Goal: Find specific page/section

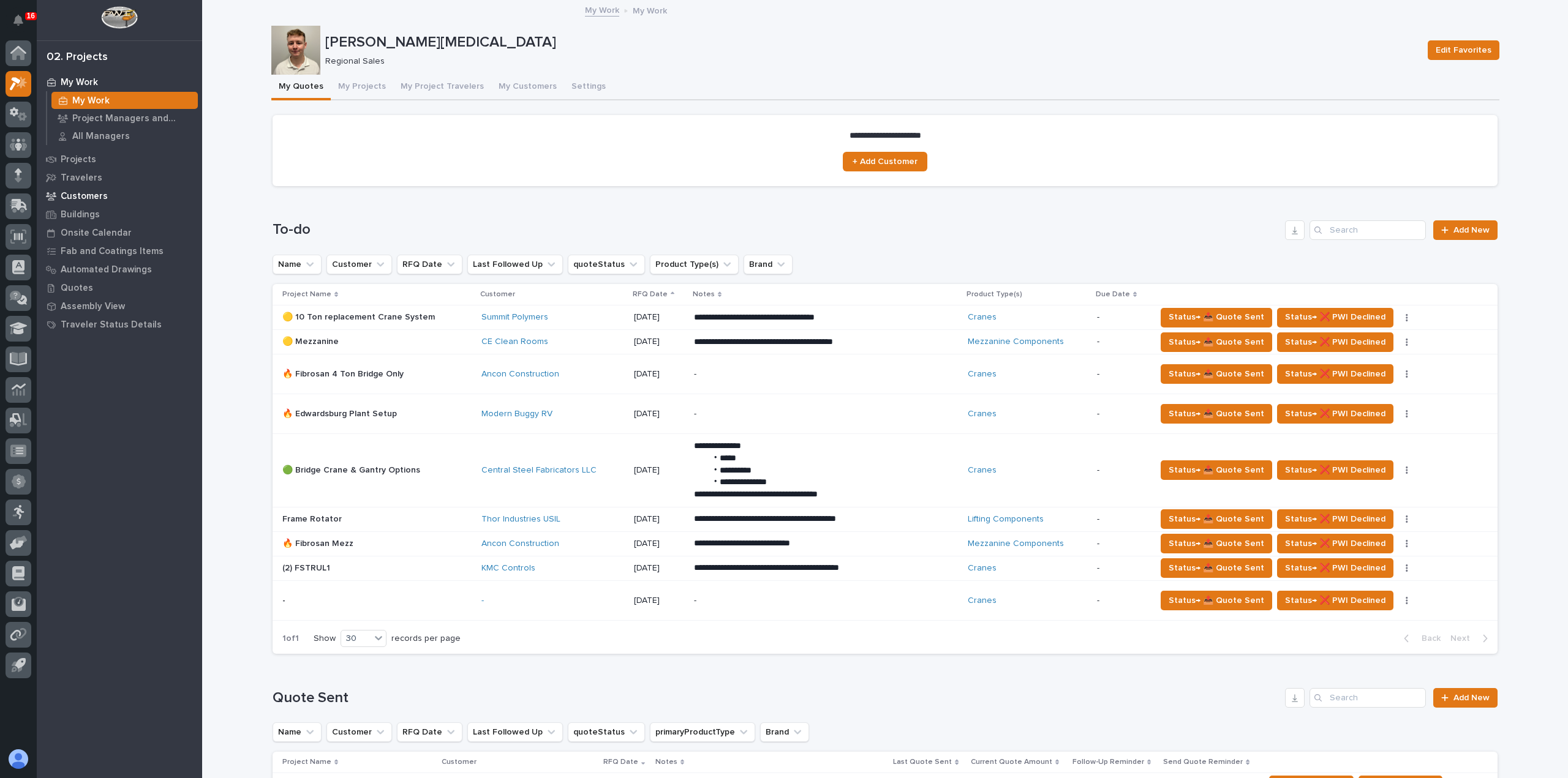
click at [84, 202] on div "Customers" at bounding box center [119, 196] width 159 height 17
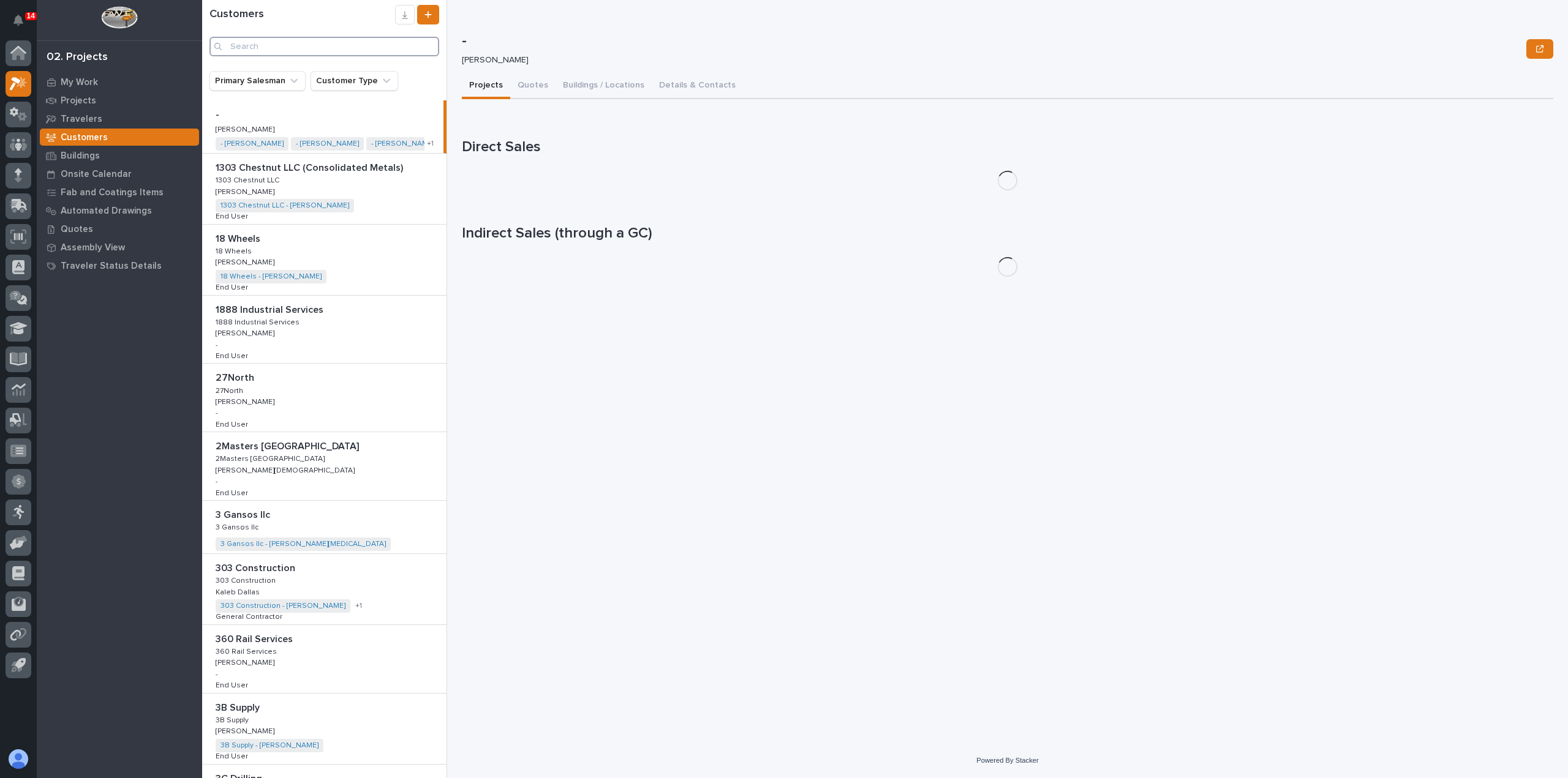
click at [401, 44] on input "Search" at bounding box center [324, 47] width 230 height 20
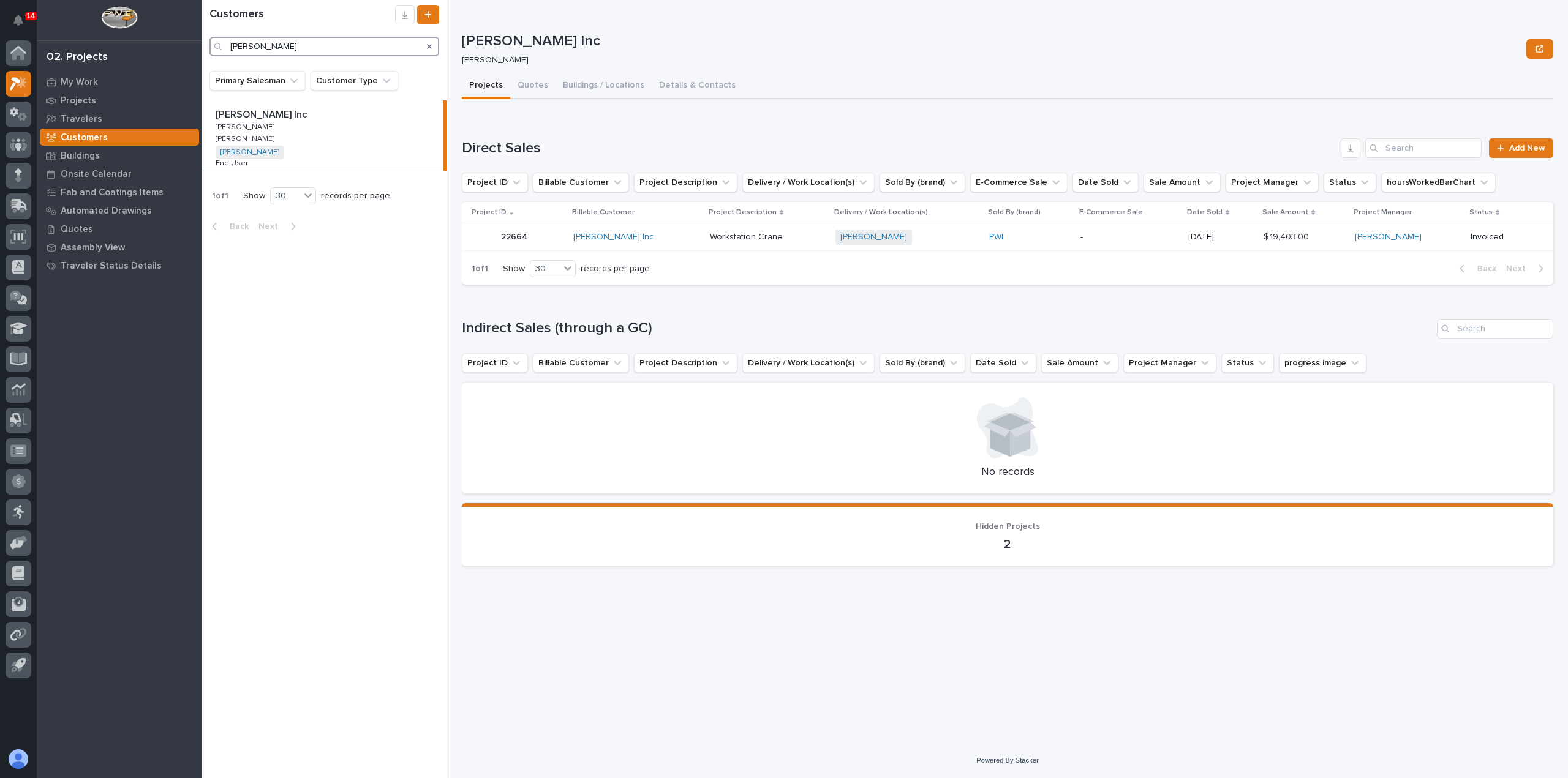
type input "[PERSON_NAME]"
click at [359, 148] on div "[PERSON_NAME] Inc [PERSON_NAME] Inc [PERSON_NAME] [PERSON_NAME] [PERSON_NAME] […" at bounding box center [322, 135] width 241 height 70
click at [669, 248] on td "[PERSON_NAME] Inc" at bounding box center [637, 236] width 137 height 27
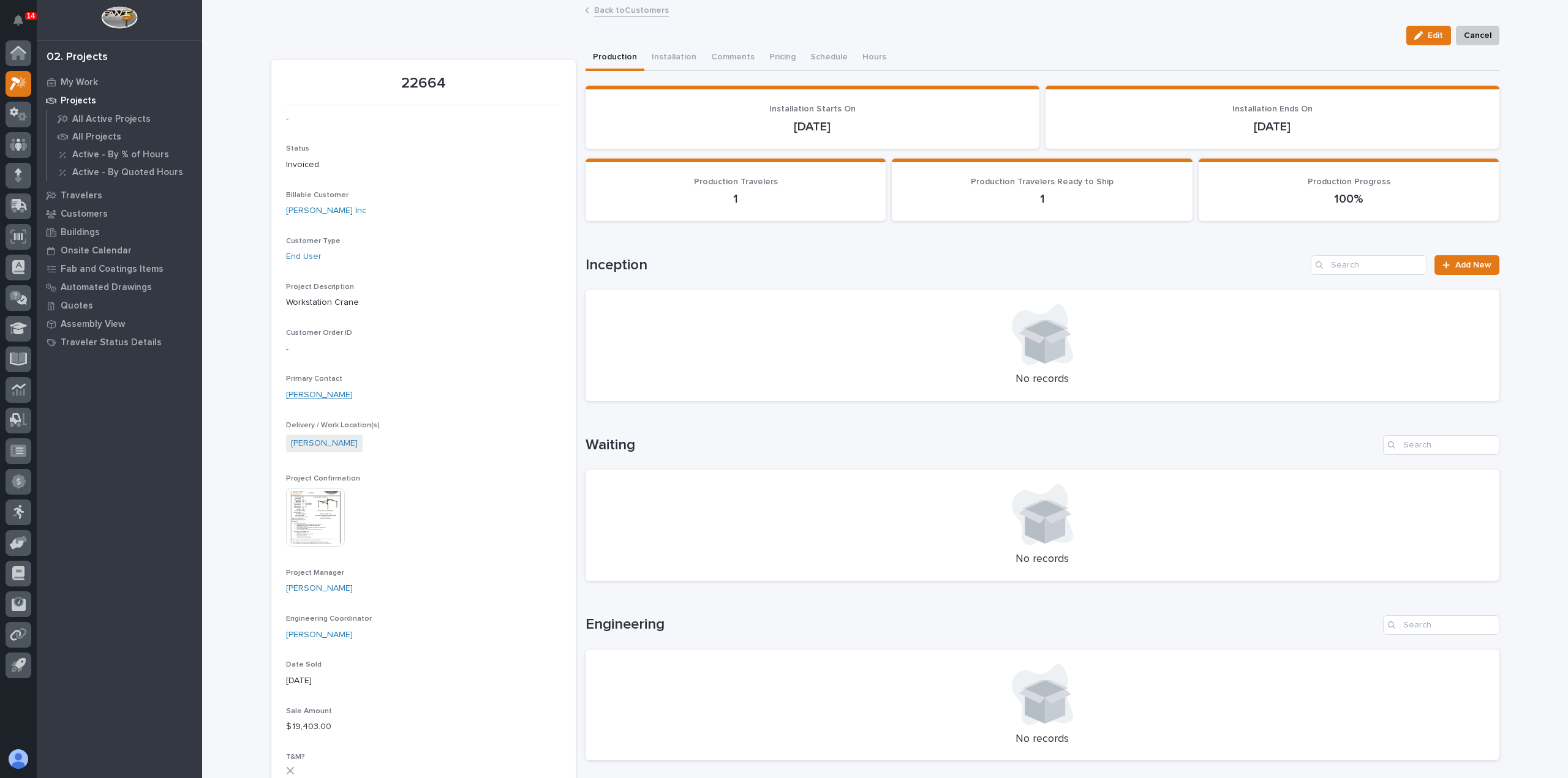
click at [337, 400] on link "[PERSON_NAME]" at bounding box center [319, 395] width 67 height 13
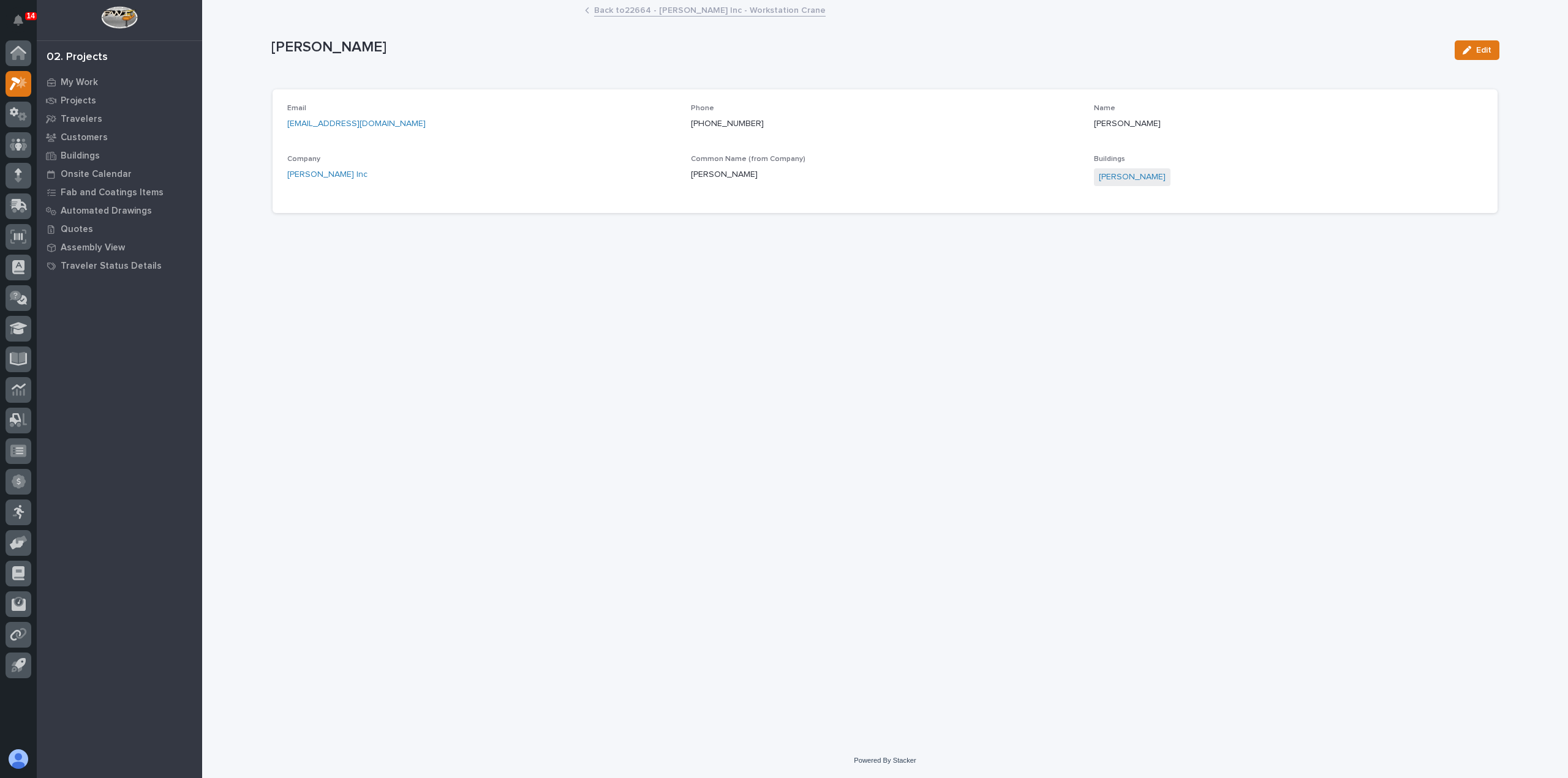
click at [300, 122] on link "[EMAIL_ADDRESS][DOMAIN_NAME]" at bounding box center [356, 124] width 138 height 9
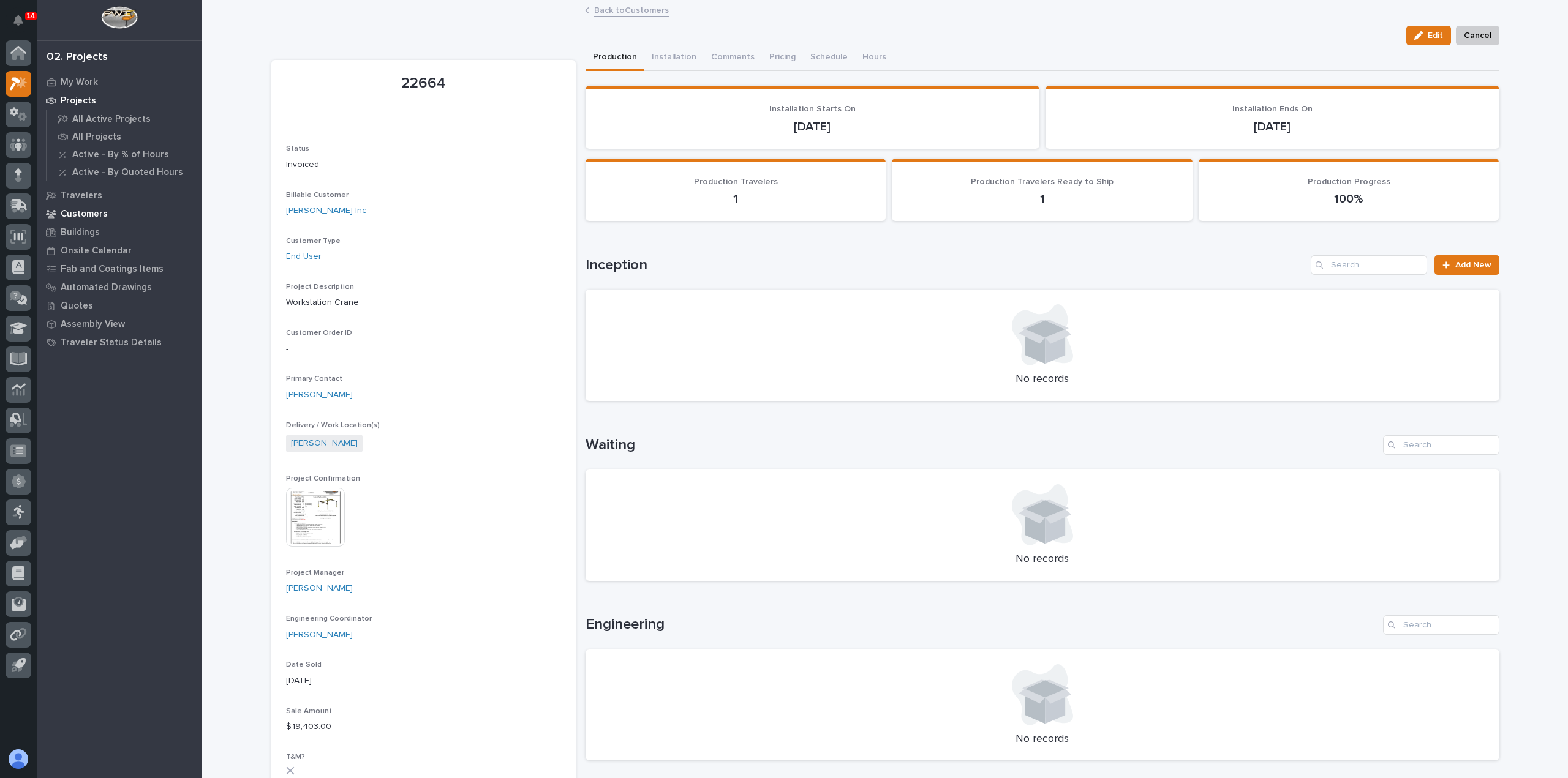
click at [87, 216] on p "Customers" at bounding box center [84, 214] width 47 height 11
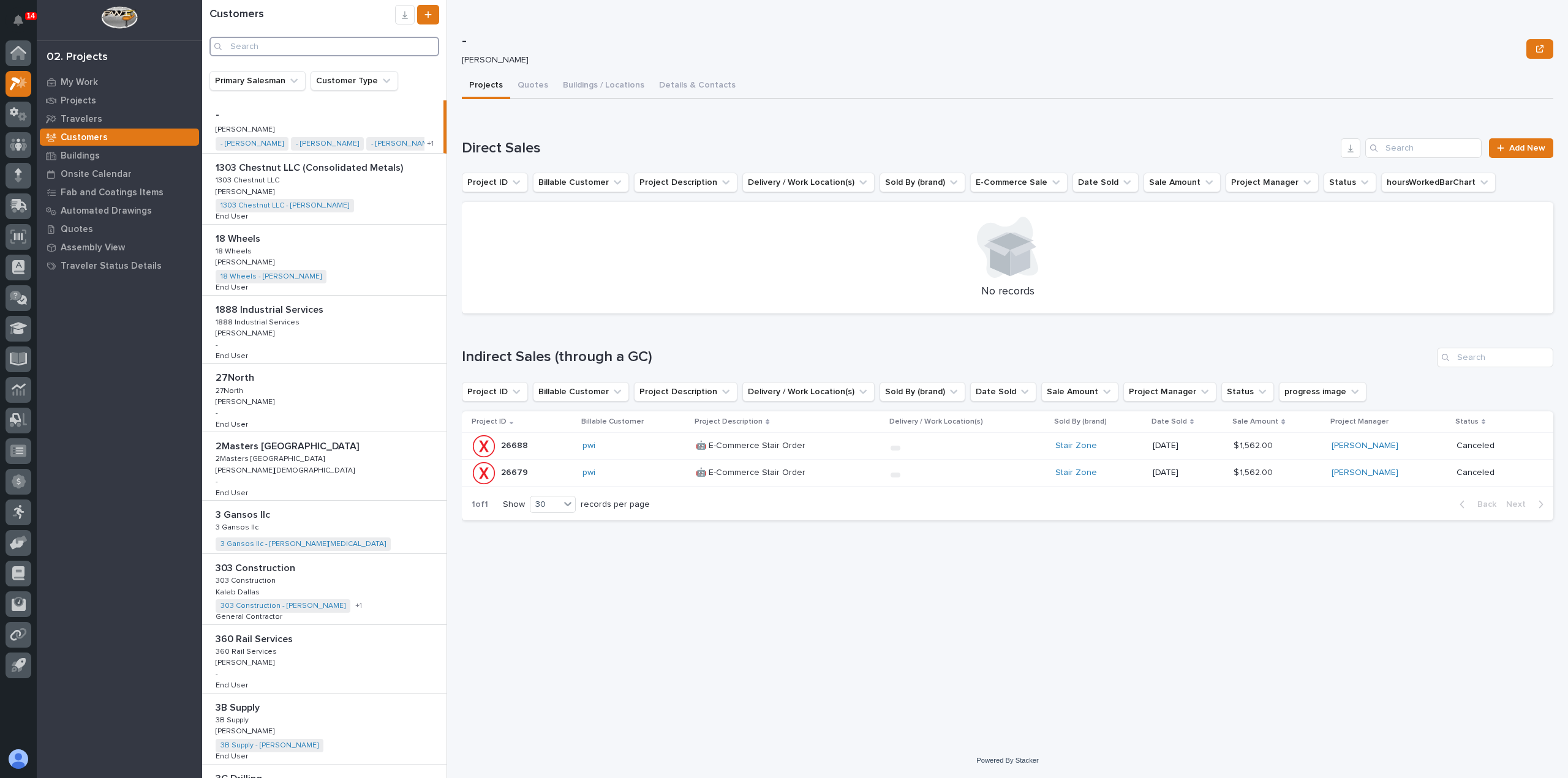
click at [370, 48] on input "Search" at bounding box center [324, 47] width 230 height 20
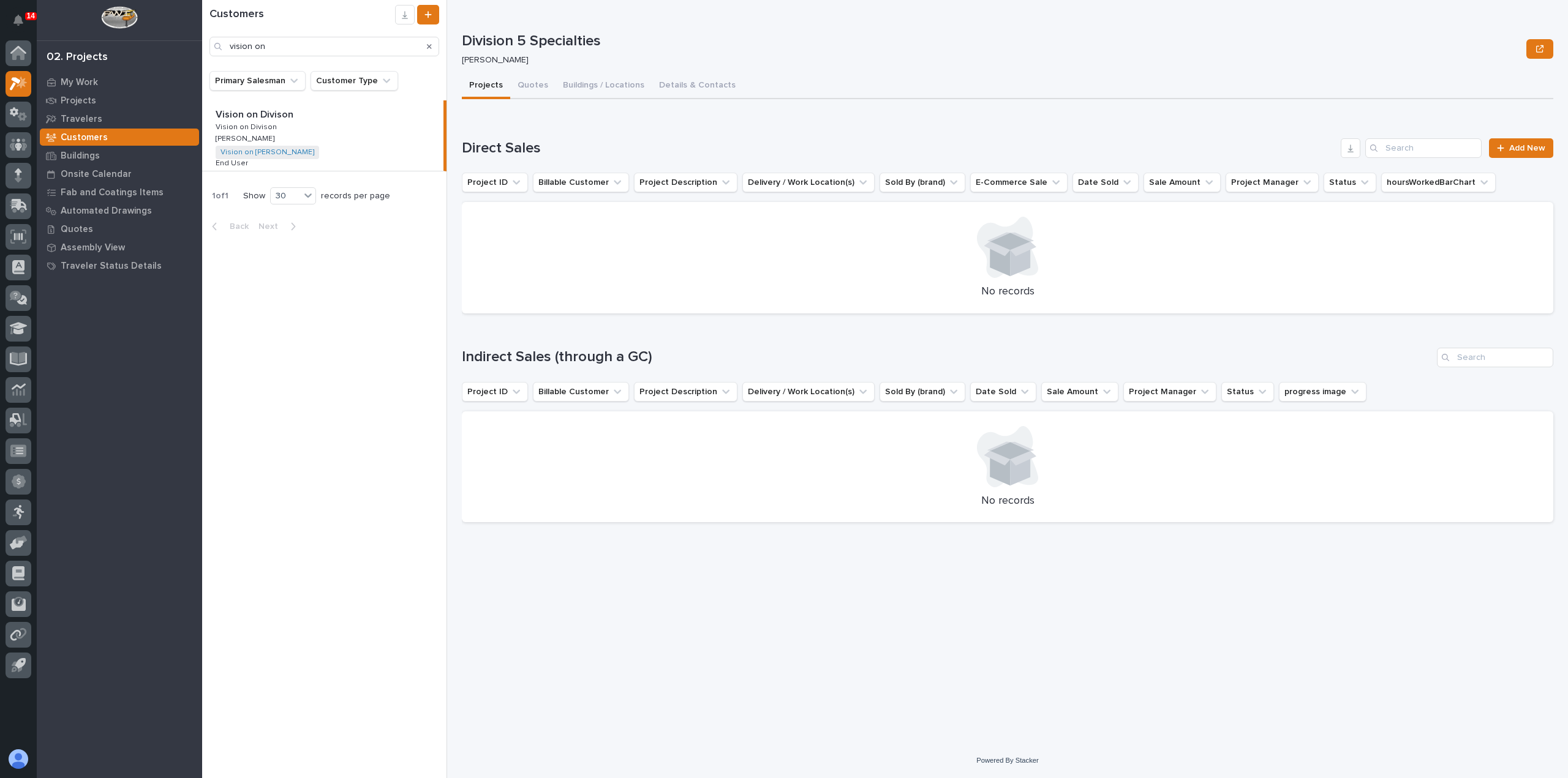
click at [366, 135] on div "Vision on Divison Vision on Divison Vision on Divison Vision on Divison [PERSON…" at bounding box center [322, 135] width 241 height 70
type input "vision on"
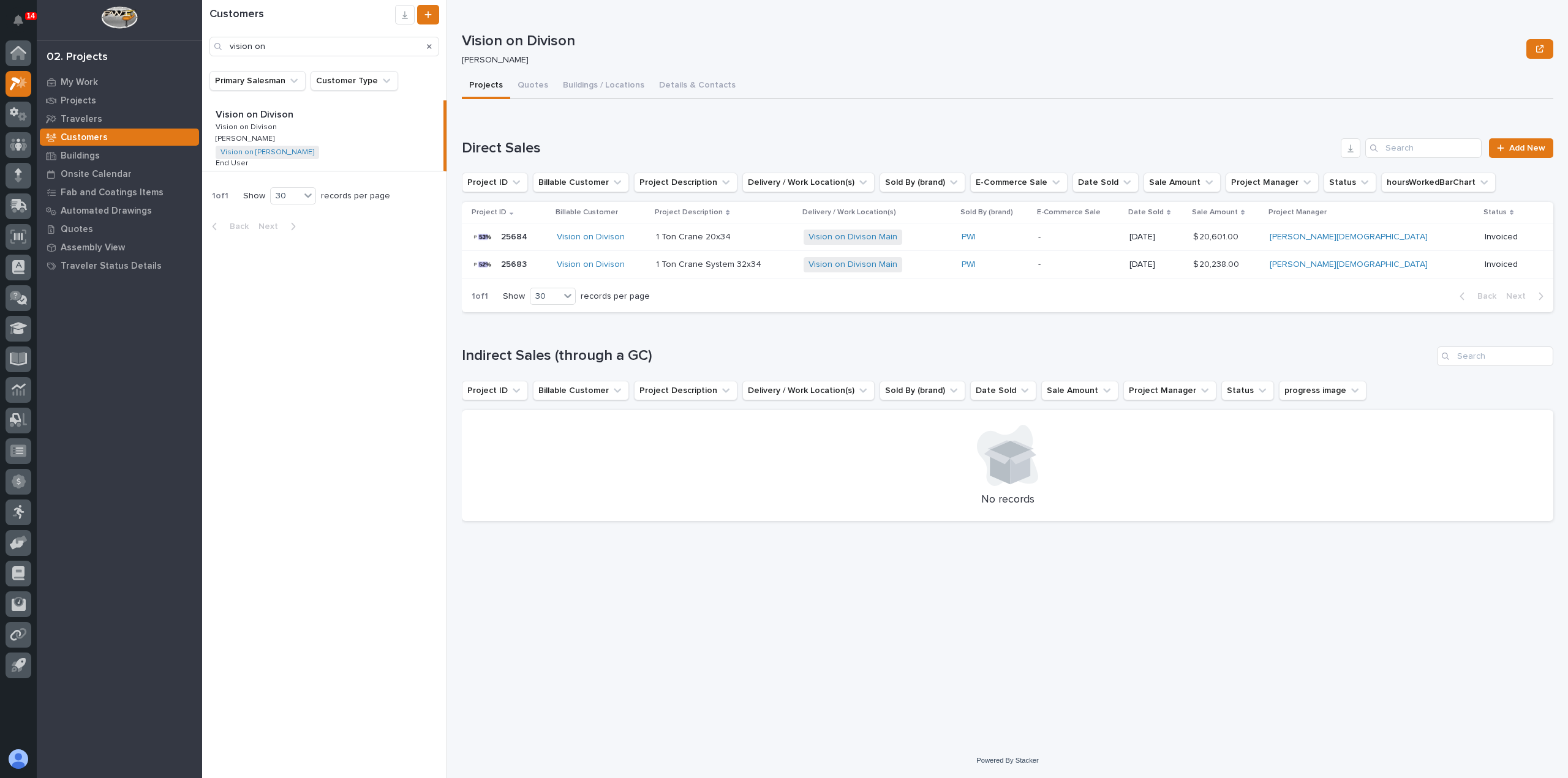
click at [793, 271] on div "1 Ton Crane System 32x34 1 Ton Crane System 32x34" at bounding box center [724, 265] width 138 height 20
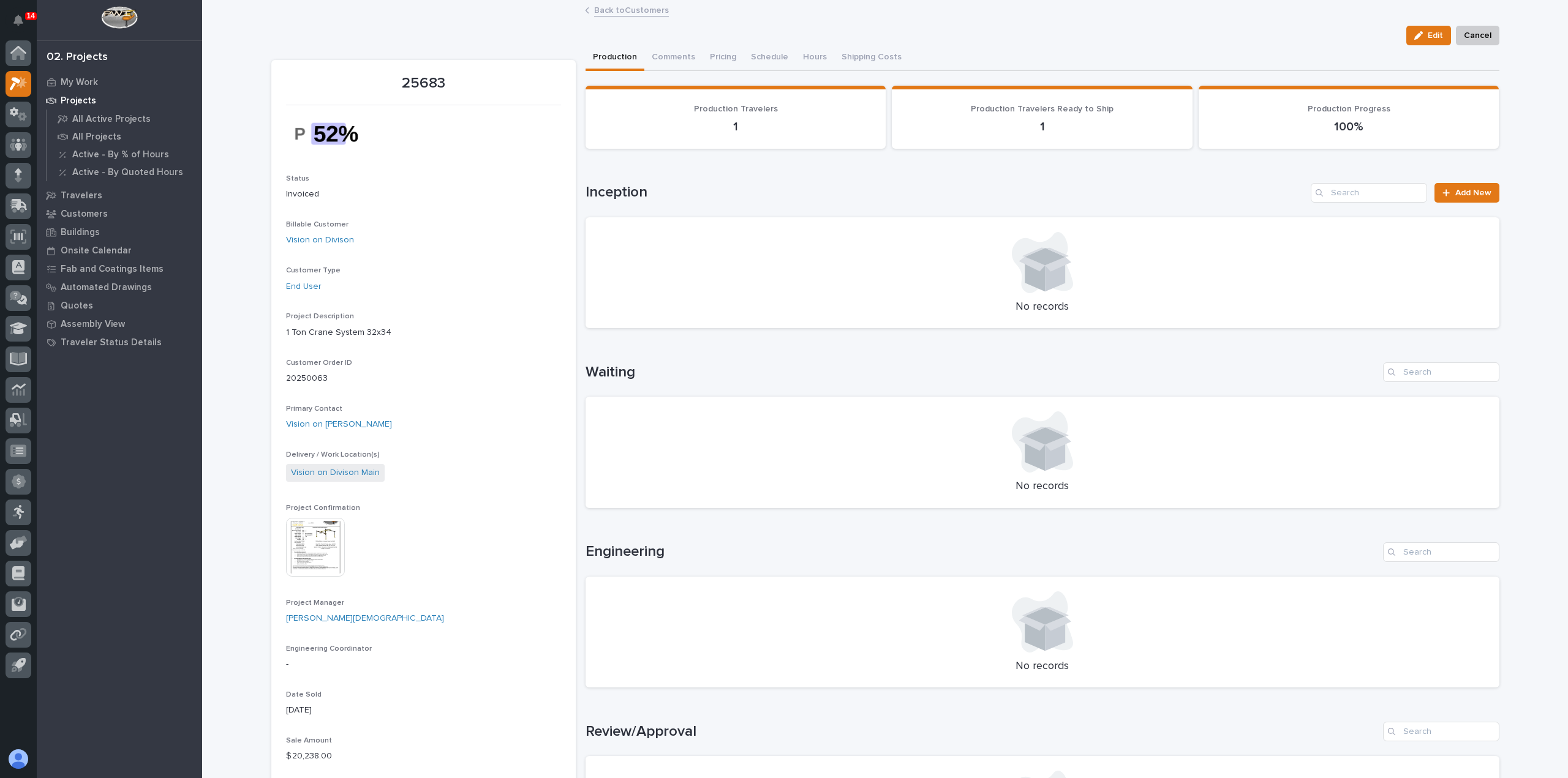
click at [317, 533] on img at bounding box center [316, 547] width 59 height 59
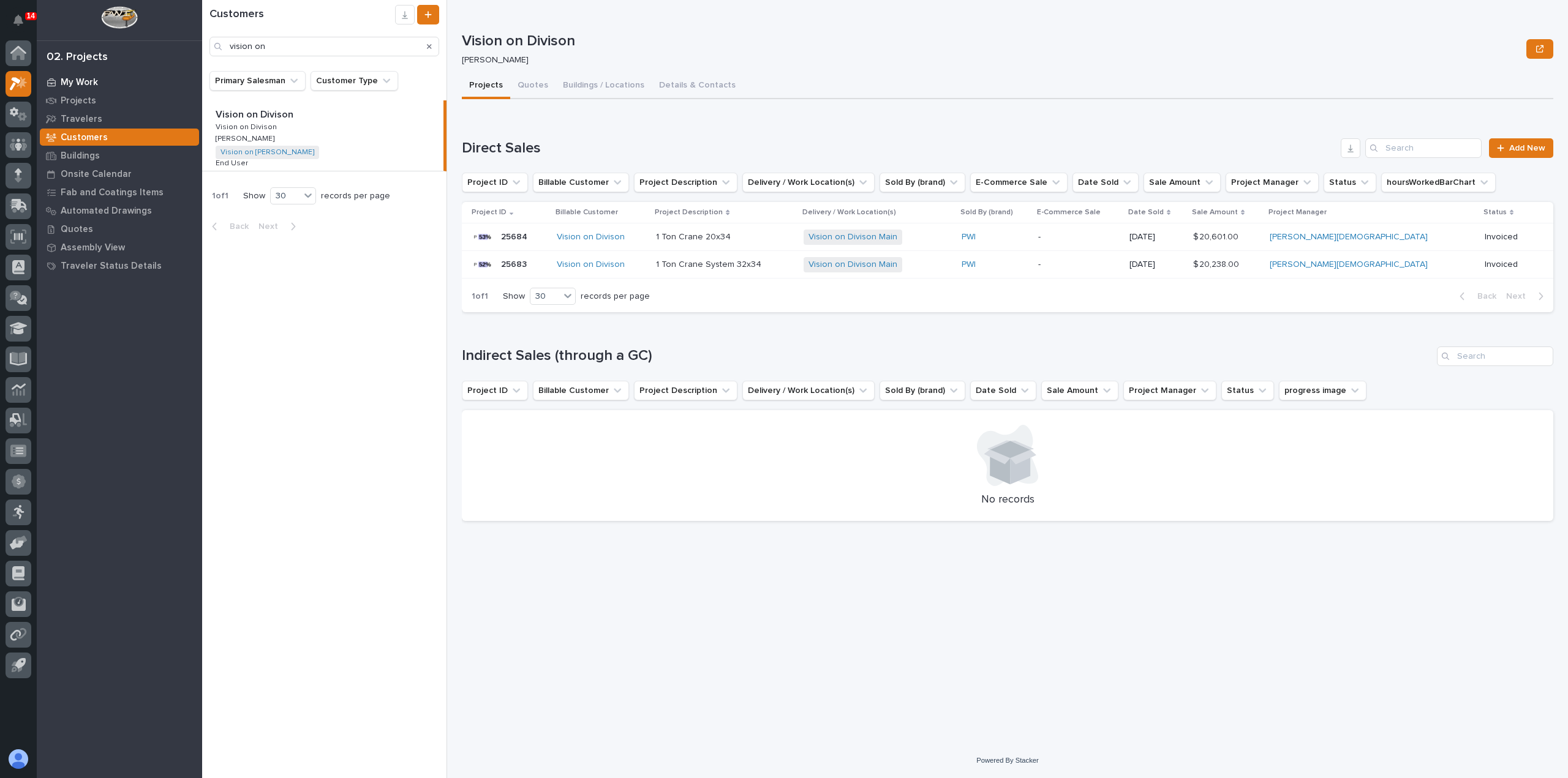
click at [82, 78] on p "My Work" at bounding box center [79, 82] width 38 height 11
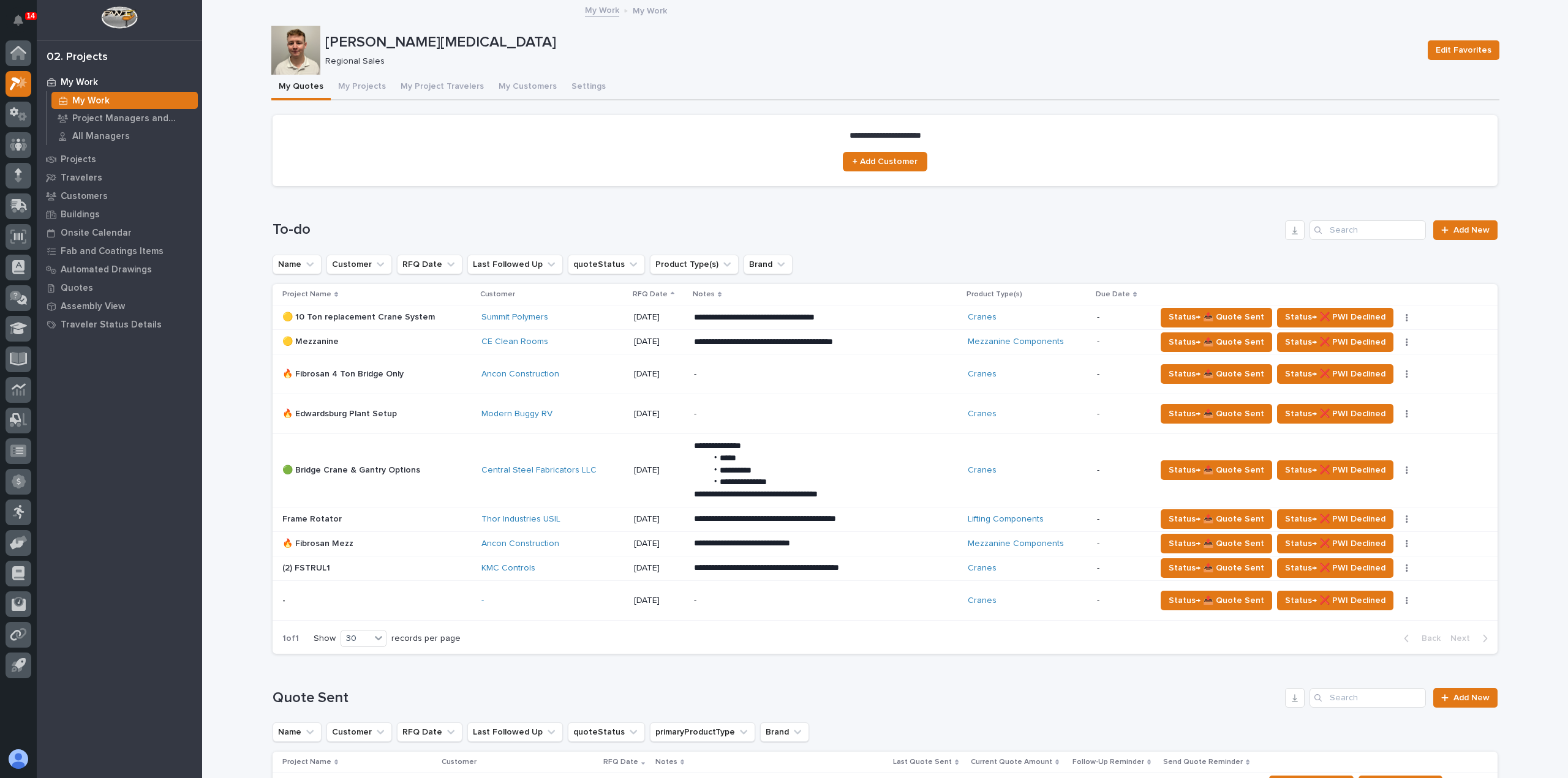
click at [375, 544] on p at bounding box center [377, 544] width 189 height 10
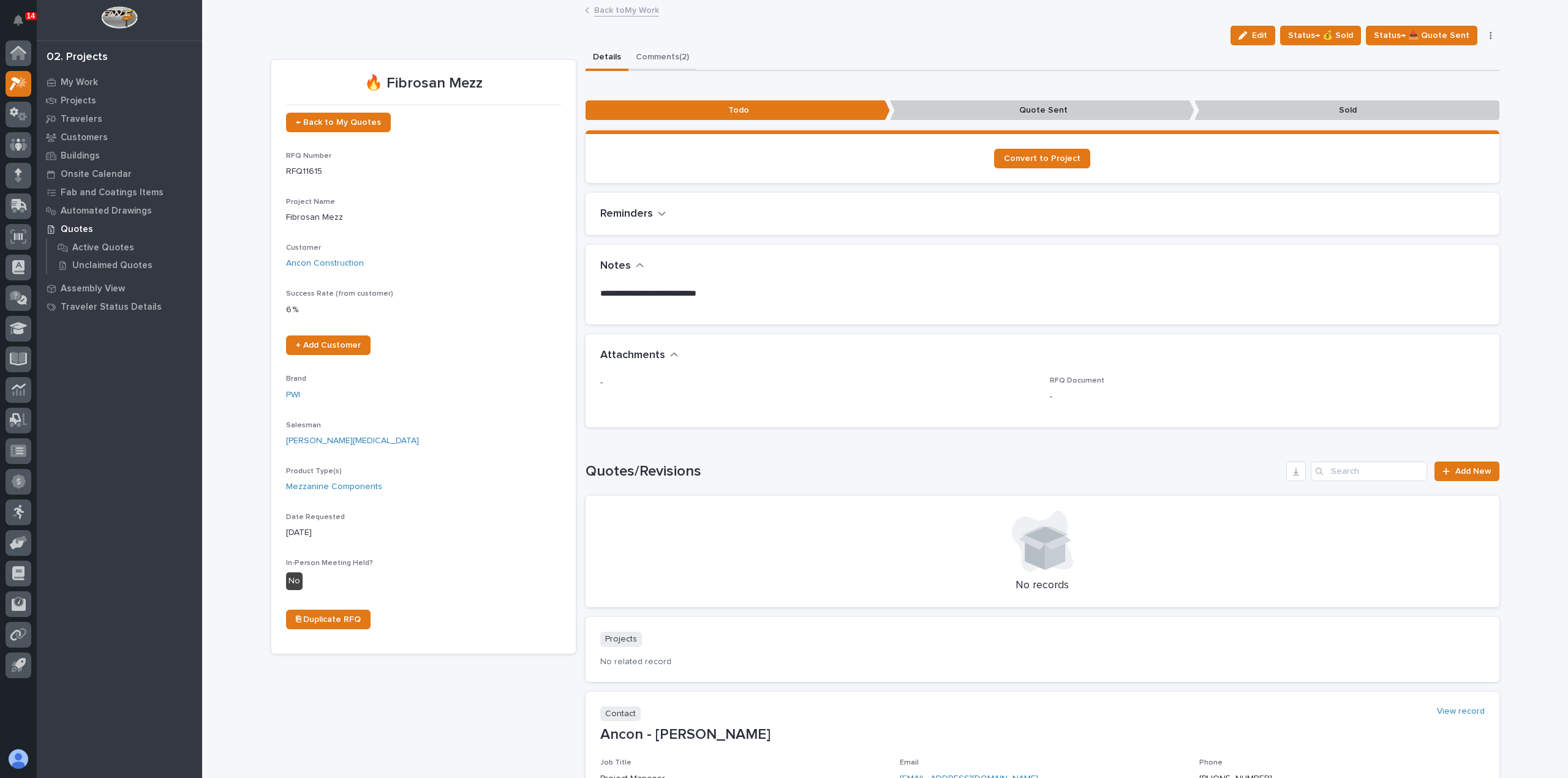
click at [662, 57] on button "Comments (2)" at bounding box center [662, 58] width 68 height 26
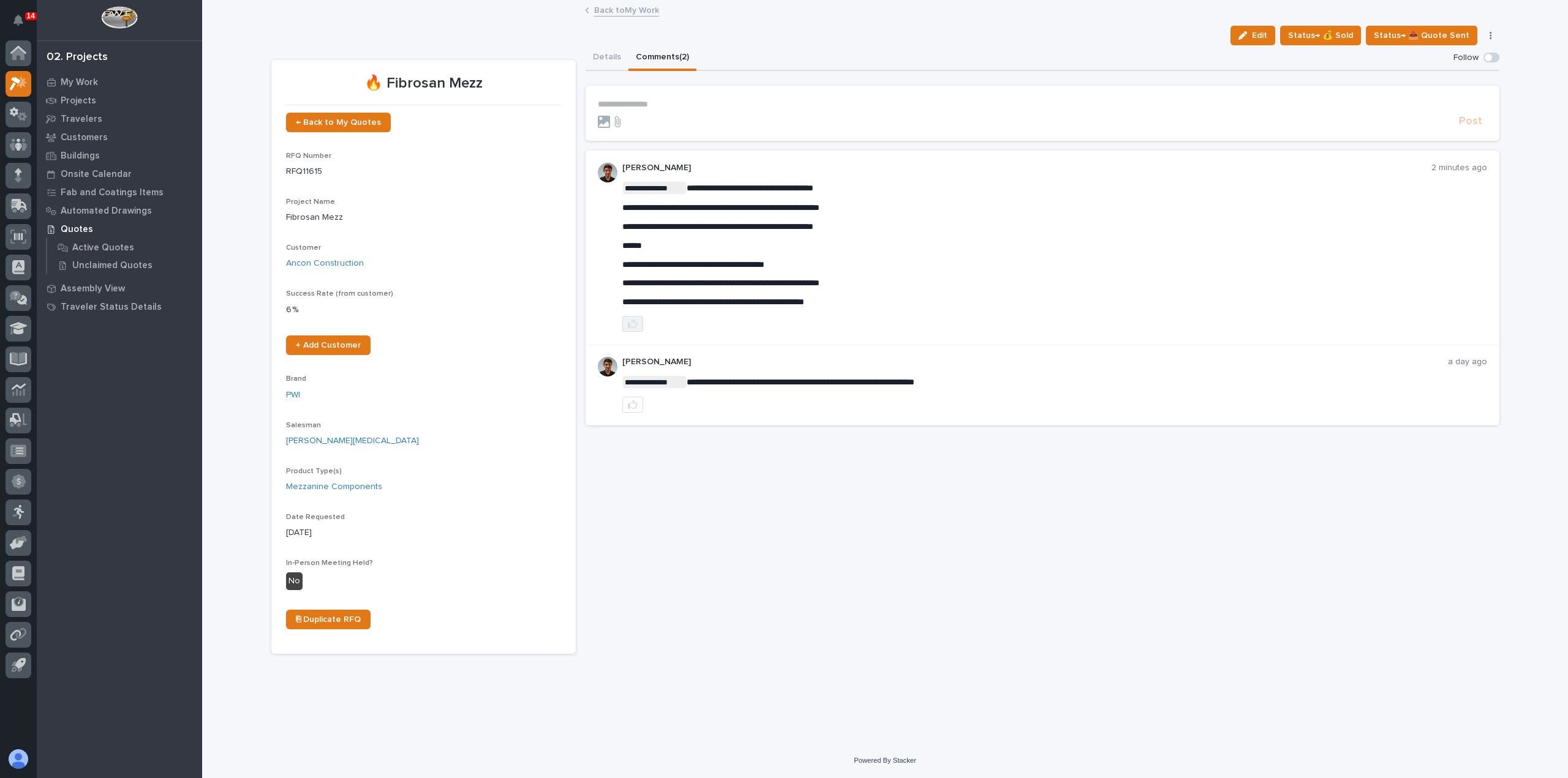
click at [634, 320] on icon "button" at bounding box center [632, 324] width 10 height 9
